Goal: Task Accomplishment & Management: Use online tool/utility

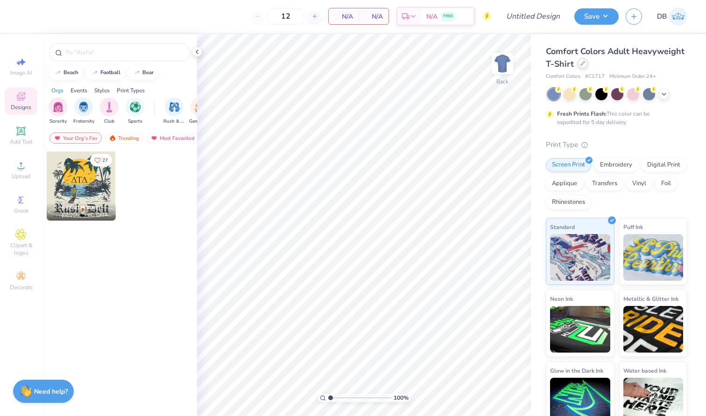
click at [585, 64] on icon at bounding box center [582, 63] width 5 height 5
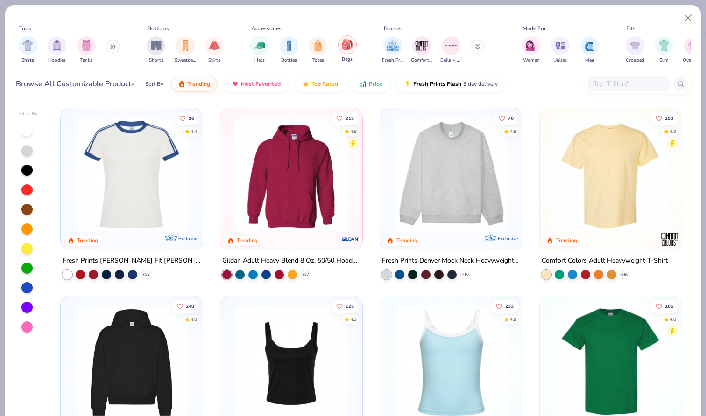
click at [347, 51] on div "filter for Bags" at bounding box center [347, 44] width 19 height 19
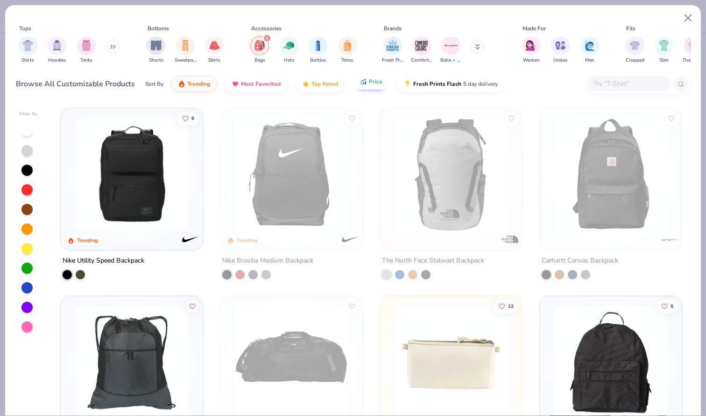
click at [372, 90] on div "Sort By Trending Most Favorited Top Rated Price Fresh Prints Flash 5 day delive…" at bounding box center [324, 84] width 359 height 26
click at [617, 81] on input "text" at bounding box center [628, 83] width 72 height 11
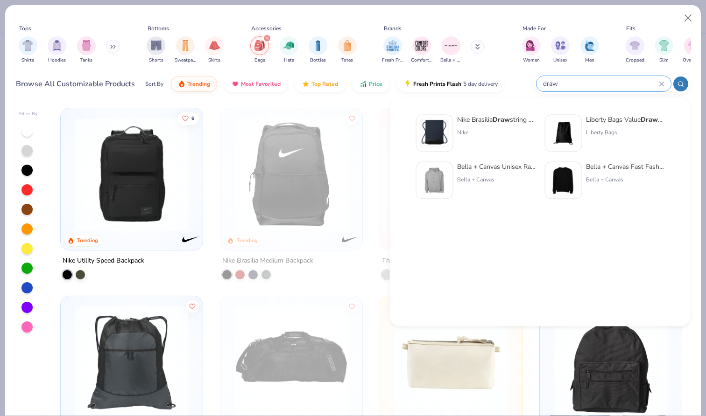
type input "draw"
click at [621, 129] on div "Liberty Bags" at bounding box center [625, 132] width 78 height 8
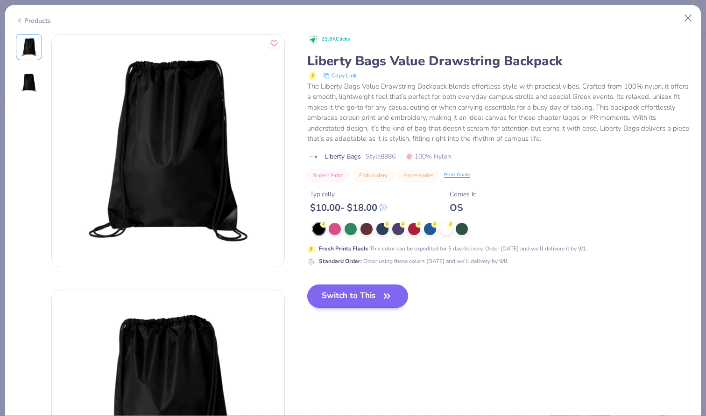
click at [344, 300] on button "Switch to This" at bounding box center [357, 296] width 101 height 23
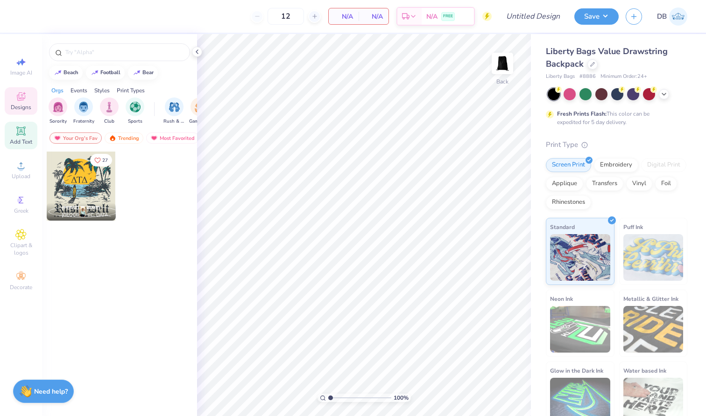
click at [26, 129] on icon at bounding box center [20, 131] width 11 height 11
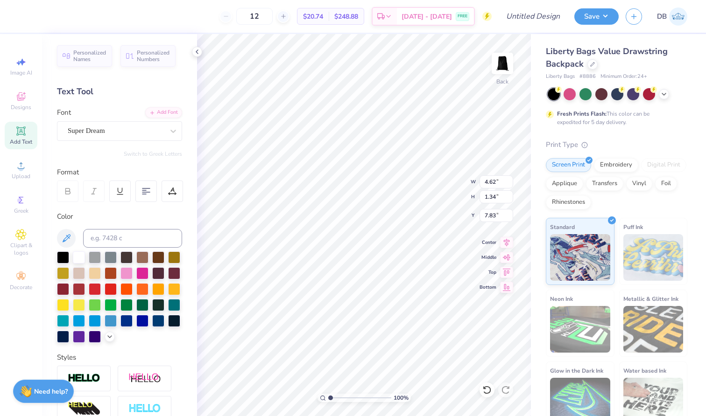
type input "3.66"
type textarea "DUBHACKS"
type input "6.79"
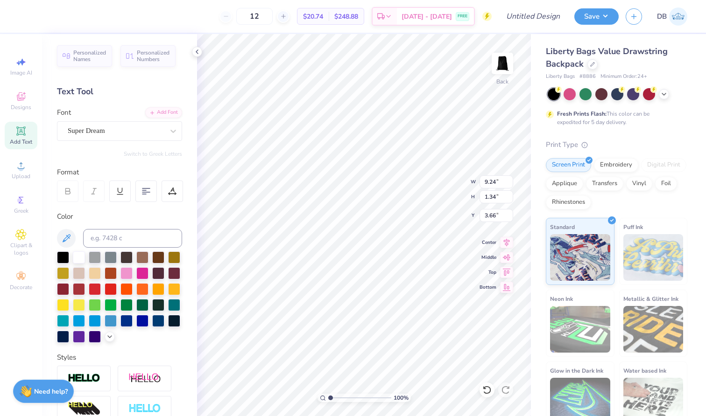
type input "0.98"
type input "3.54"
click at [129, 237] on input at bounding box center [132, 238] width 99 height 19
type input "3609c"
click at [70, 233] on icon at bounding box center [66, 238] width 11 height 11
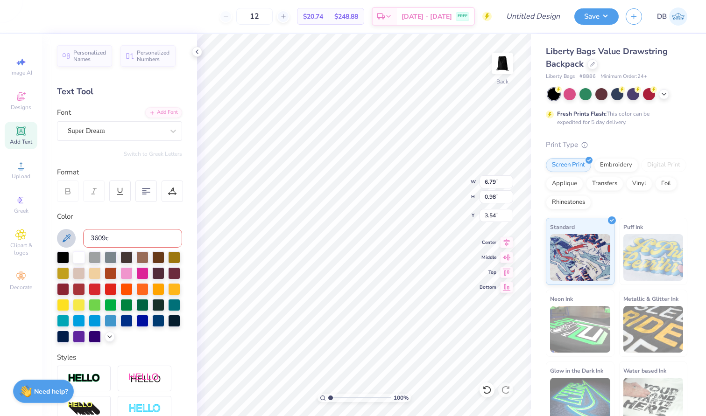
click at [115, 239] on input "3609c" at bounding box center [132, 238] width 99 height 19
click at [67, 239] on icon at bounding box center [66, 238] width 11 height 11
click at [133, 273] on div at bounding box center [126, 272] width 12 height 12
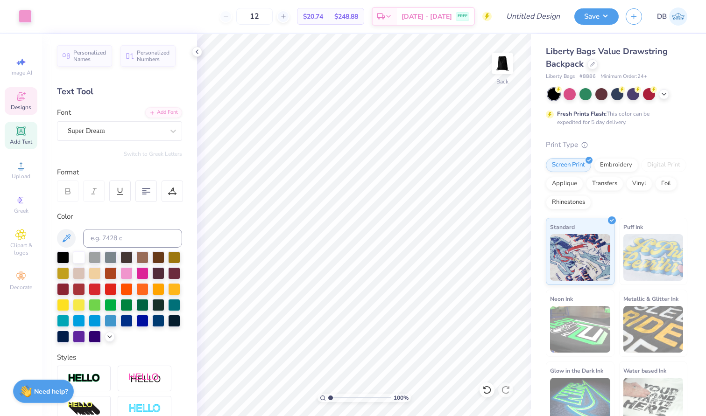
click at [22, 99] on icon at bounding box center [20, 98] width 7 height 6
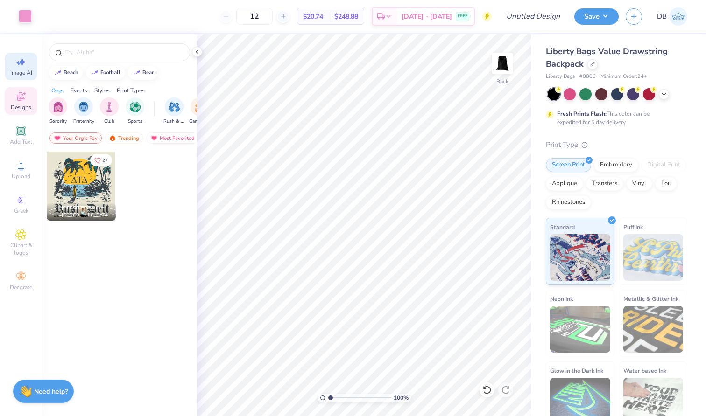
click at [21, 61] on icon at bounding box center [22, 62] width 7 height 7
select select "4"
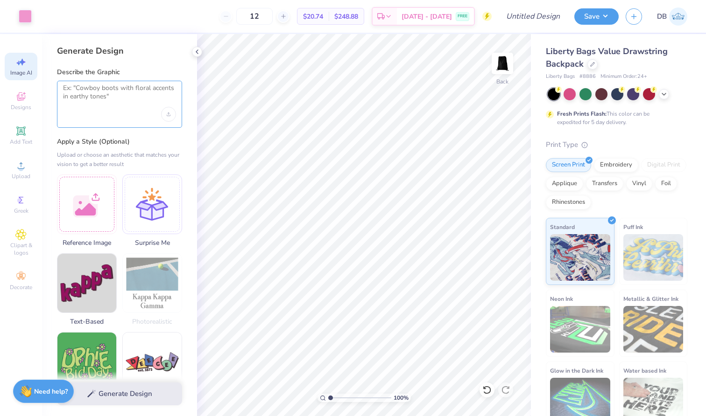
click at [116, 98] on textarea at bounding box center [119, 95] width 113 height 23
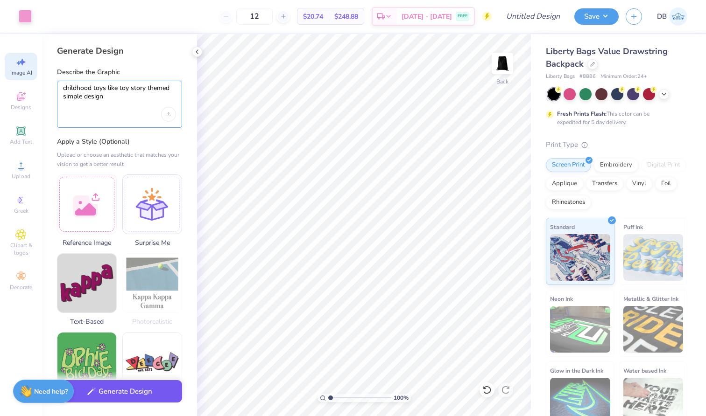
type textarea "childhood toys like toy story themed simple design"
click at [117, 391] on button "Generate Design" at bounding box center [119, 391] width 125 height 23
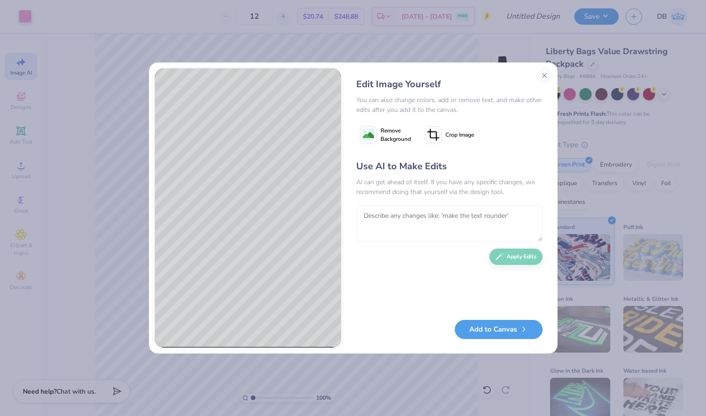
click at [427, 223] on textarea at bounding box center [449, 223] width 186 height 36
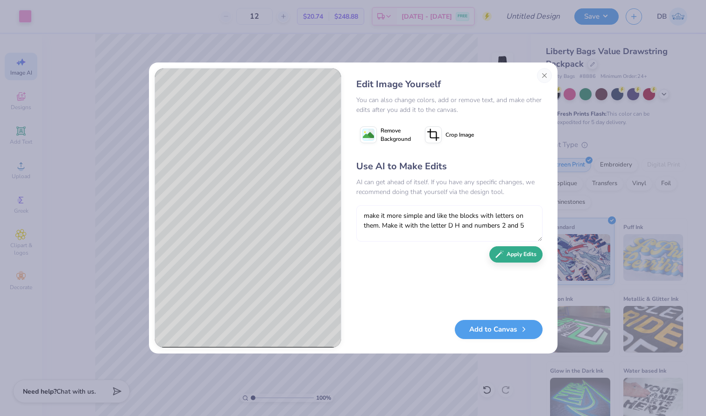
type textarea "make it more simple and like the blocks with letters on them. Make it with the …"
click at [503, 259] on button "Apply Edits" at bounding box center [515, 254] width 53 height 16
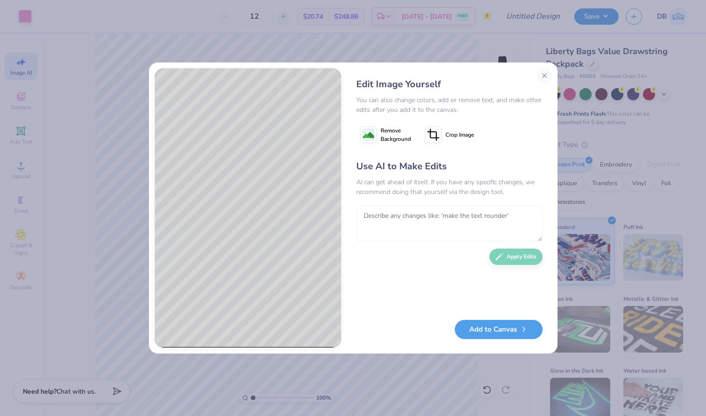
click at [461, 221] on textarea at bounding box center [449, 223] width 186 height 36
click at [530, 245] on div "Use AI to Make Edits AI can get ahead of itself. If you have any specific chang…" at bounding box center [449, 235] width 186 height 151
click at [458, 222] on textarea "make it 3d" at bounding box center [449, 223] width 186 height 36
click at [513, 265] on div "Use AI to Make Edits AI can get ahead of itself. If you have any specific chang…" at bounding box center [449, 235] width 186 height 151
click at [506, 221] on textarea "make it 3d and make them brighter colors" at bounding box center [449, 223] width 186 height 36
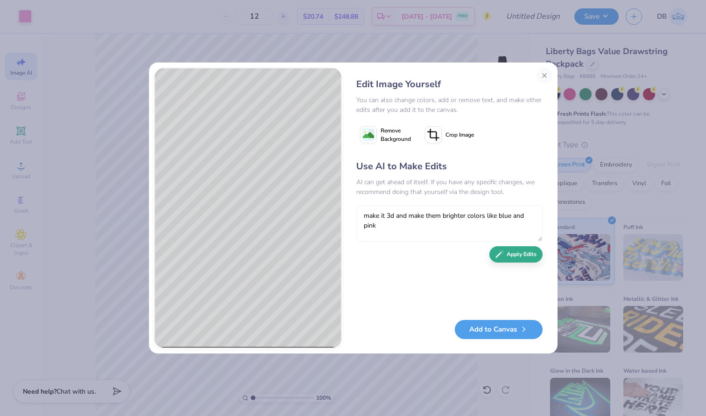
type textarea "make it 3d and make them brighter colors like blue and pink"
click at [527, 254] on button "Apply Edits" at bounding box center [515, 254] width 53 height 16
click at [509, 259] on button "Apply Edits" at bounding box center [515, 254] width 53 height 16
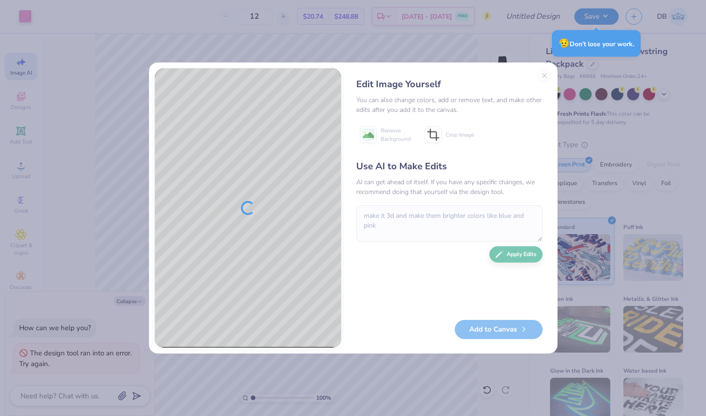
type textarea "x"
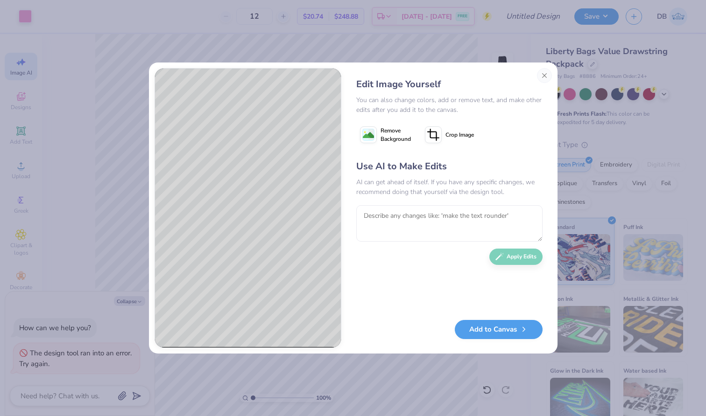
click at [371, 138] on image at bounding box center [368, 135] width 11 height 11
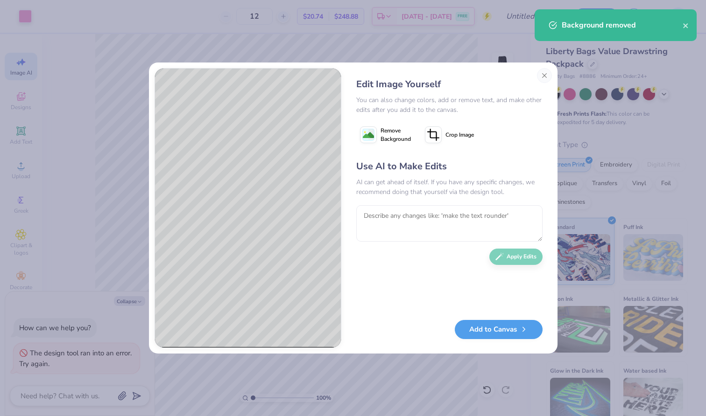
click at [382, 129] on span "Remove Background" at bounding box center [395, 134] width 30 height 17
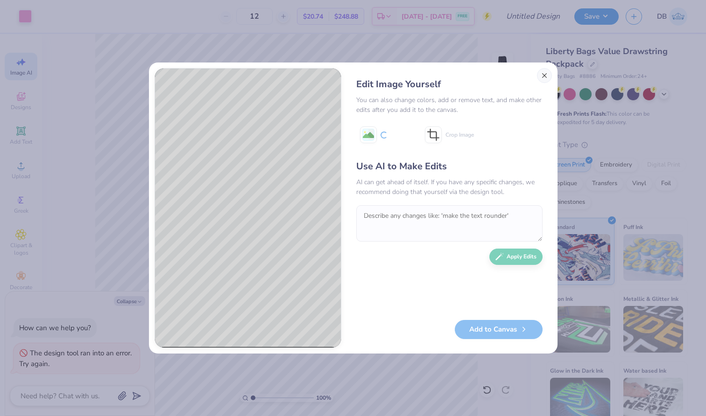
click at [542, 76] on button "Close" at bounding box center [544, 75] width 15 height 15
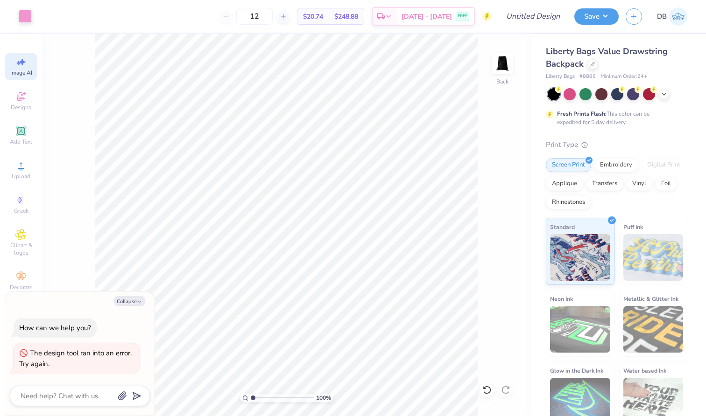
click at [22, 73] on span "Image AI" at bounding box center [21, 72] width 22 height 7
type textarea "x"
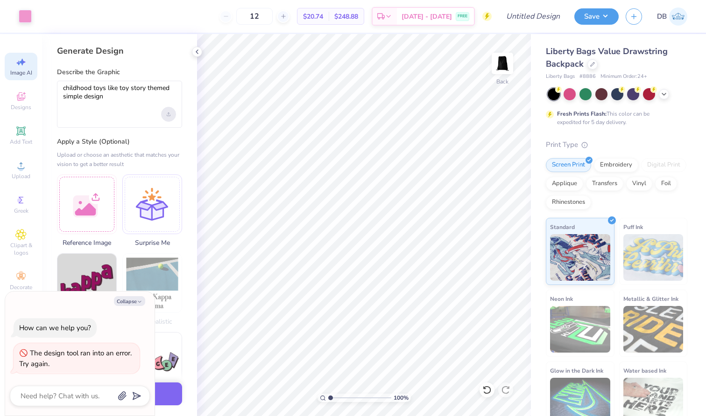
click at [170, 113] on icon "Upload image" at bounding box center [169, 114] width 4 height 4
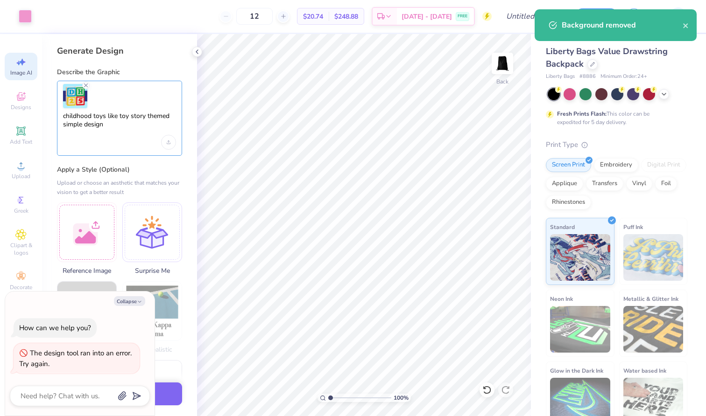
drag, startPoint x: 123, startPoint y: 125, endPoint x: 48, endPoint y: 119, distance: 74.9
click at [48, 119] on div "Generate Design Describe the Graphic childhood toys like toy story themed simpl…" at bounding box center [119, 225] width 155 height 382
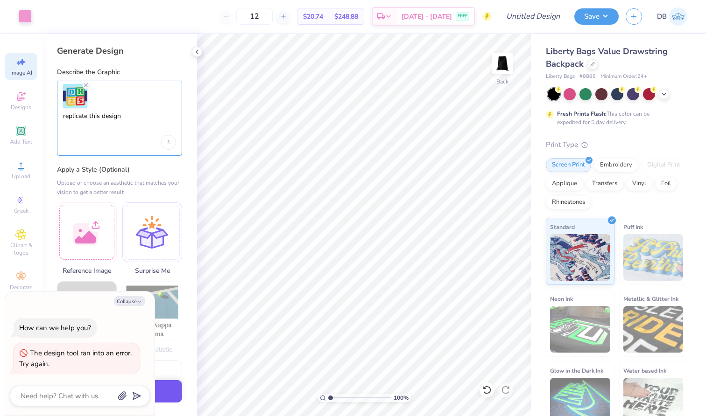
type textarea "replicate this design"
click at [173, 395] on button "Generate Design" at bounding box center [119, 391] width 125 height 23
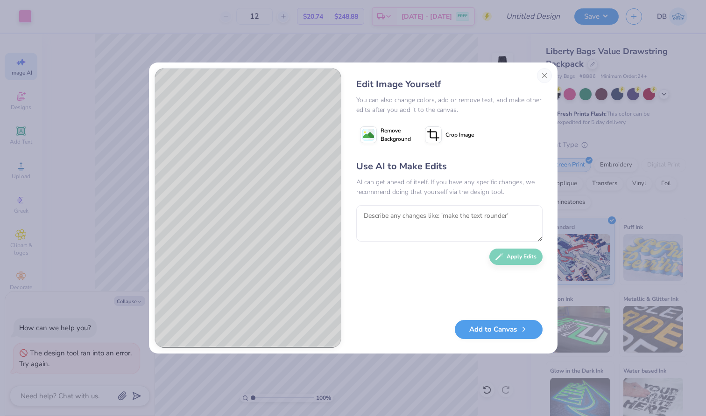
type textarea "x"
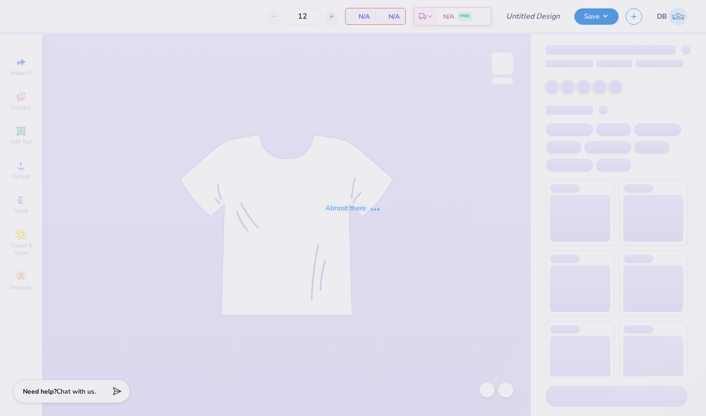
type input "DTD Polos"
type input "30"
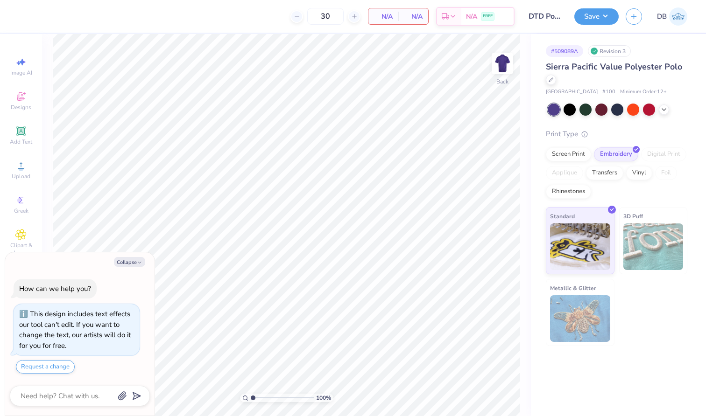
type textarea "x"
